Goal: Task Accomplishment & Management: Complete application form

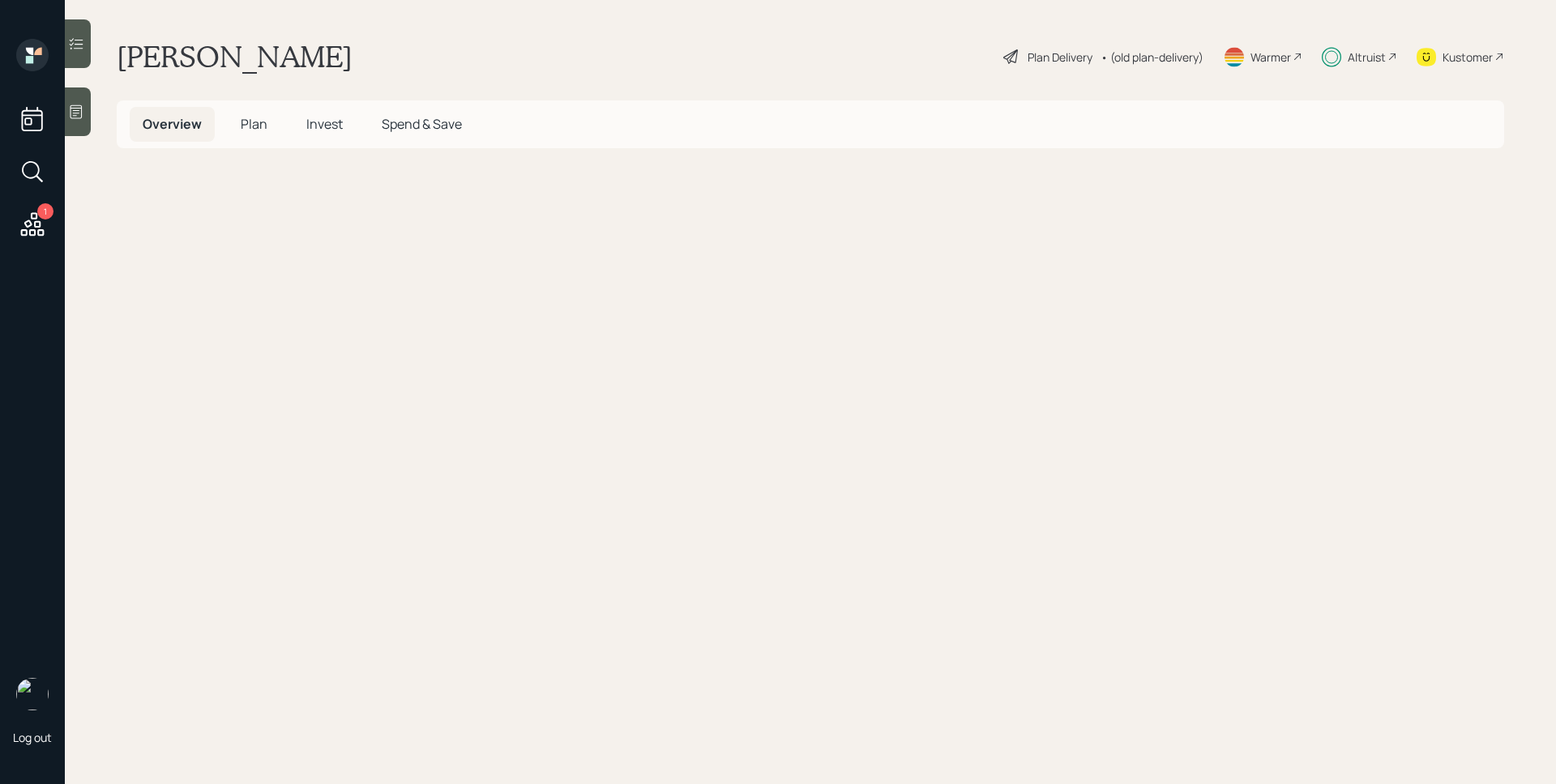
click at [256, 127] on span "Plan" at bounding box center [254, 124] width 27 height 18
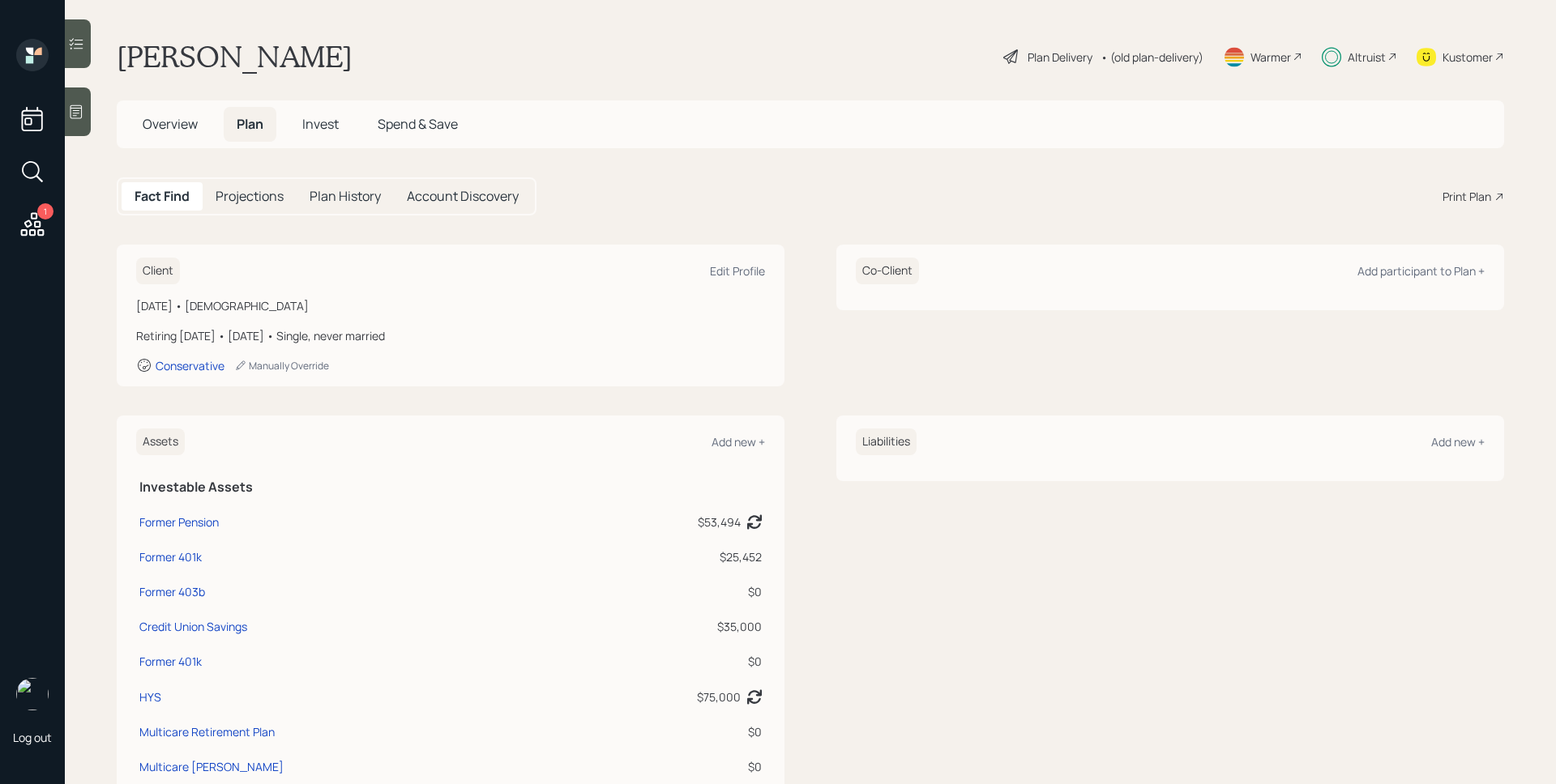
click at [30, 223] on icon at bounding box center [32, 224] width 23 height 23
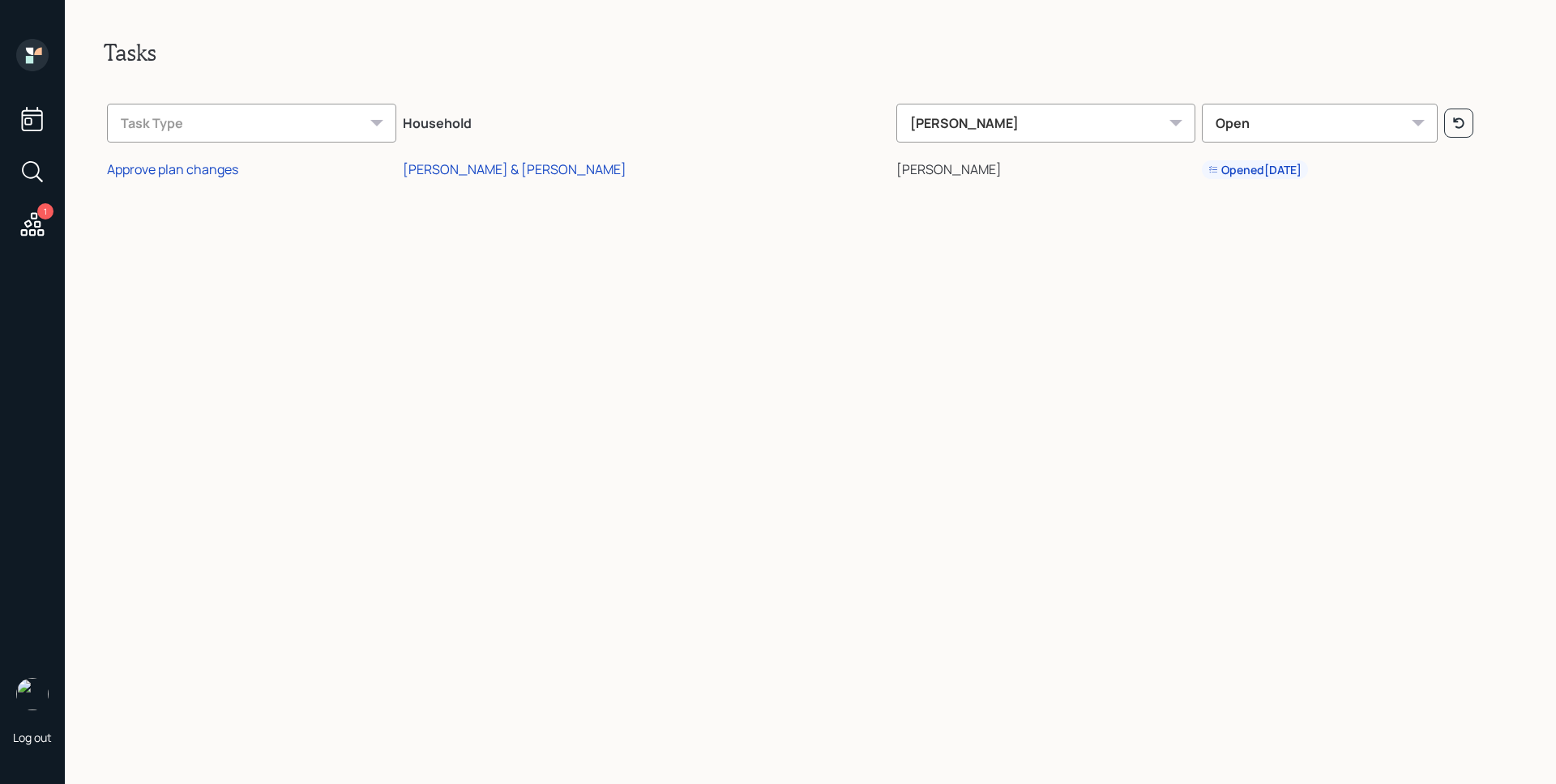
click at [242, 162] on td "Approve plan changes" at bounding box center [251, 168] width 296 height 37
click at [222, 168] on div "Approve plan changes" at bounding box center [172, 169] width 131 height 18
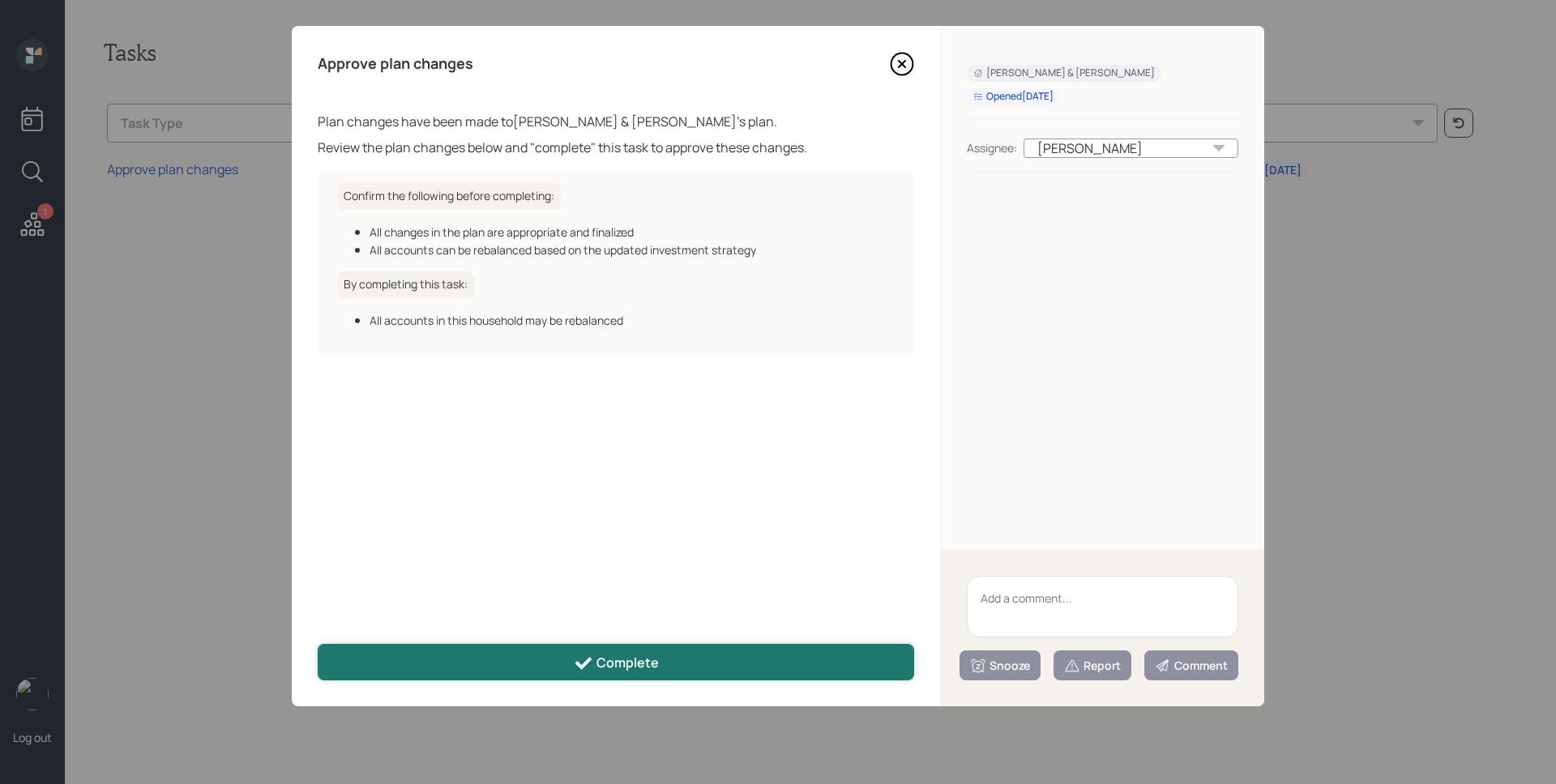
click at [626, 661] on div "Complete" at bounding box center [616, 663] width 85 height 19
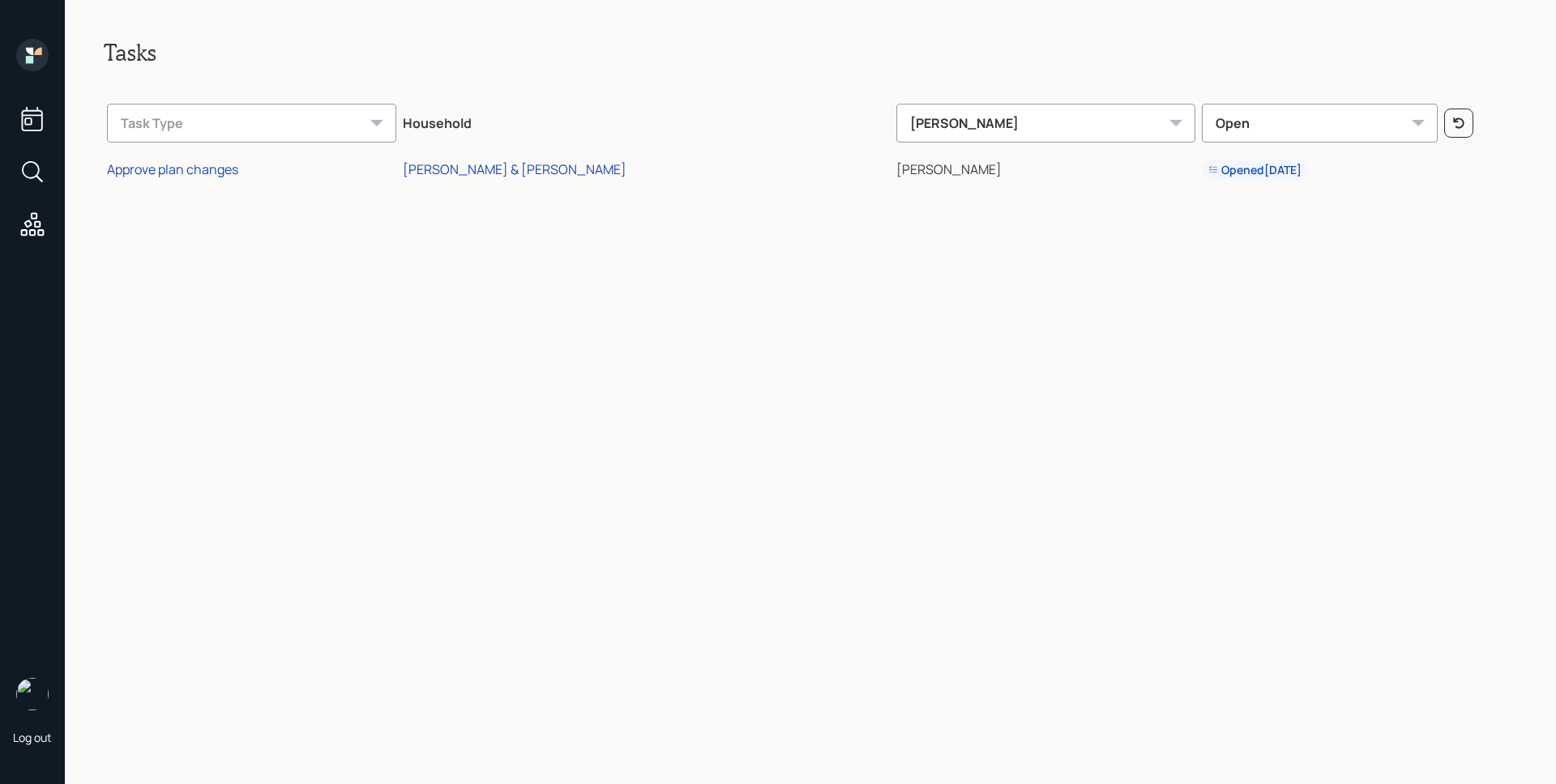
click at [32, 60] on icon at bounding box center [30, 59] width 7 height 7
